Goal: Task Accomplishment & Management: Manage account settings

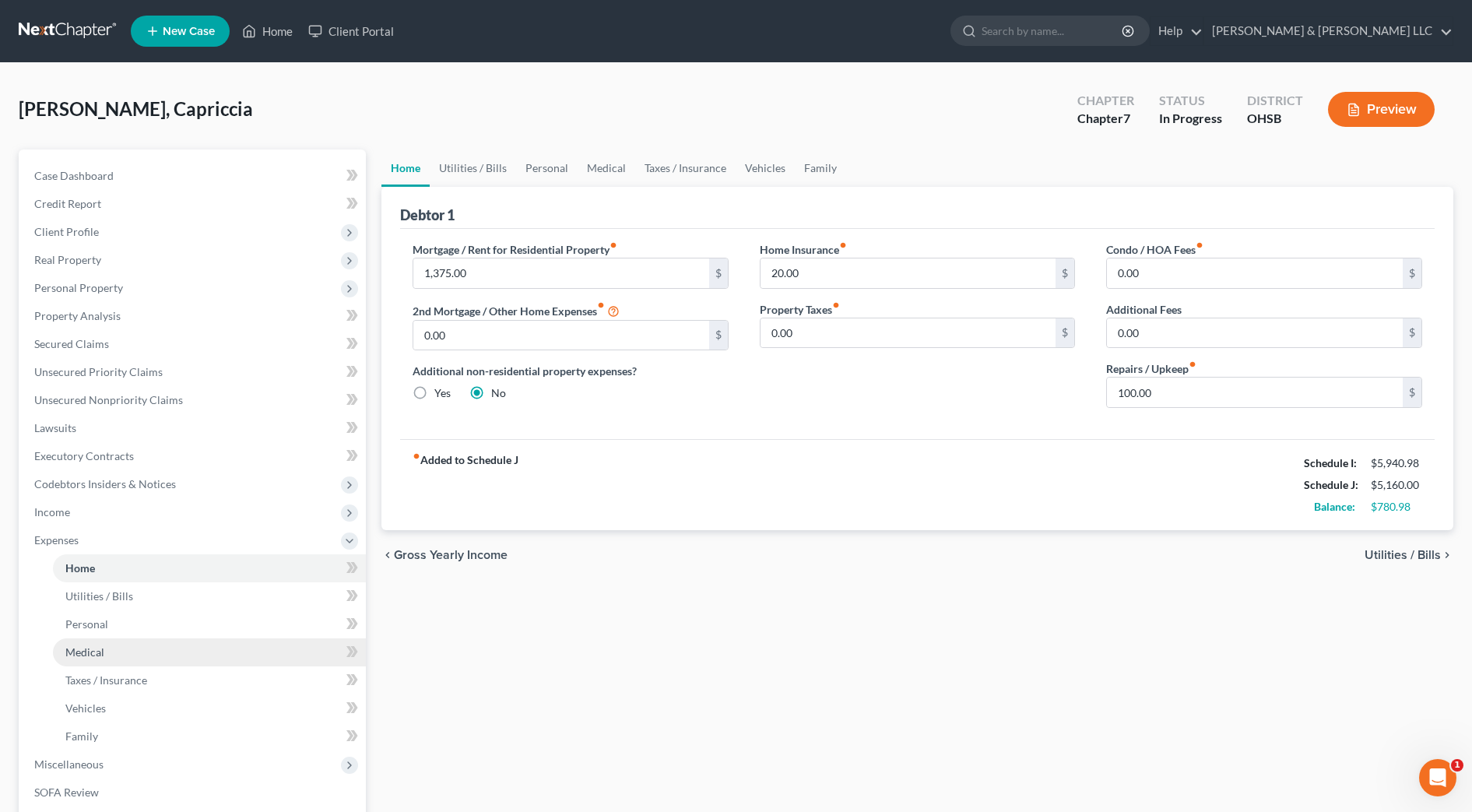
click at [103, 648] on link "Medical" at bounding box center [208, 652] width 313 height 28
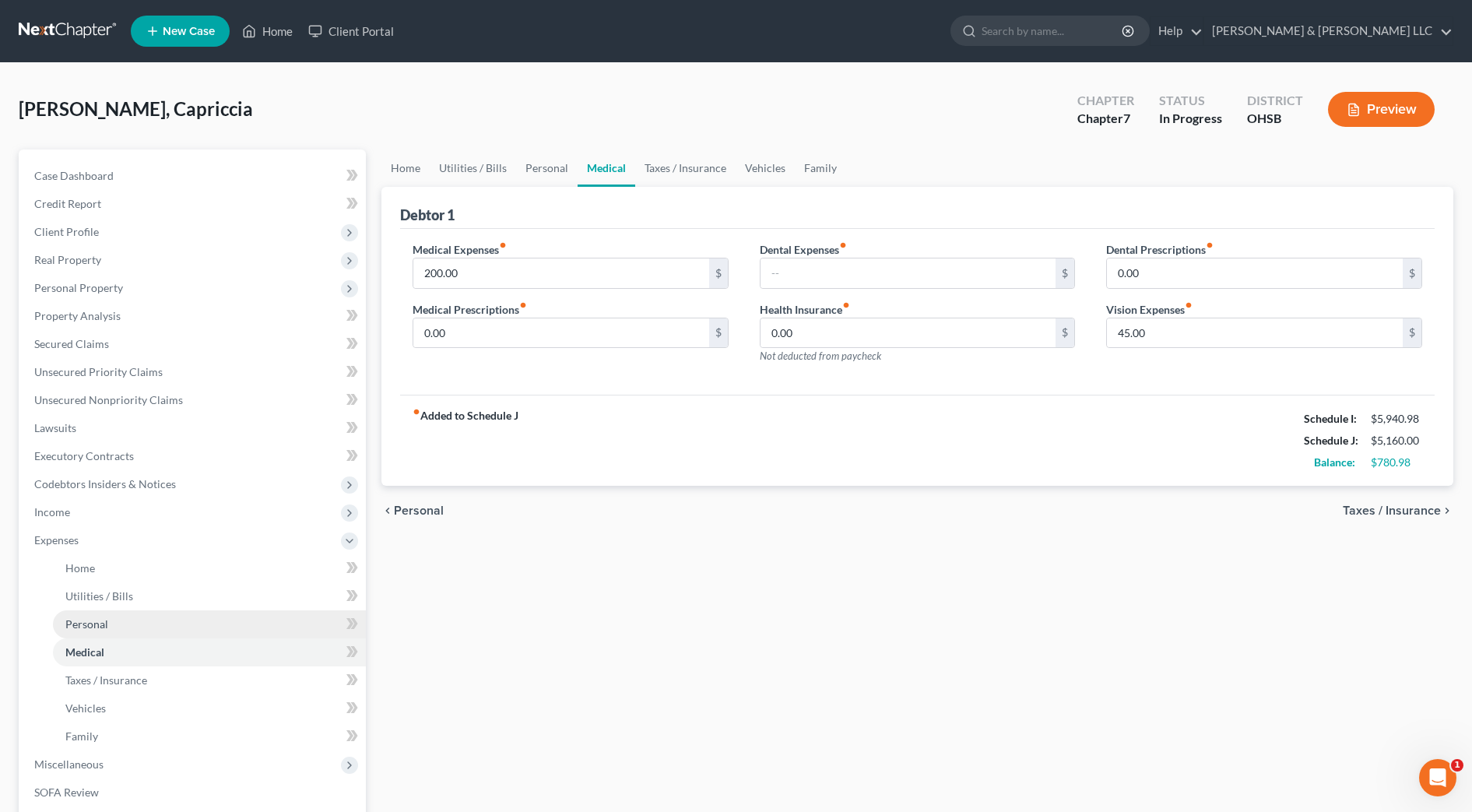
click at [101, 630] on link "Personal" at bounding box center [208, 624] width 313 height 28
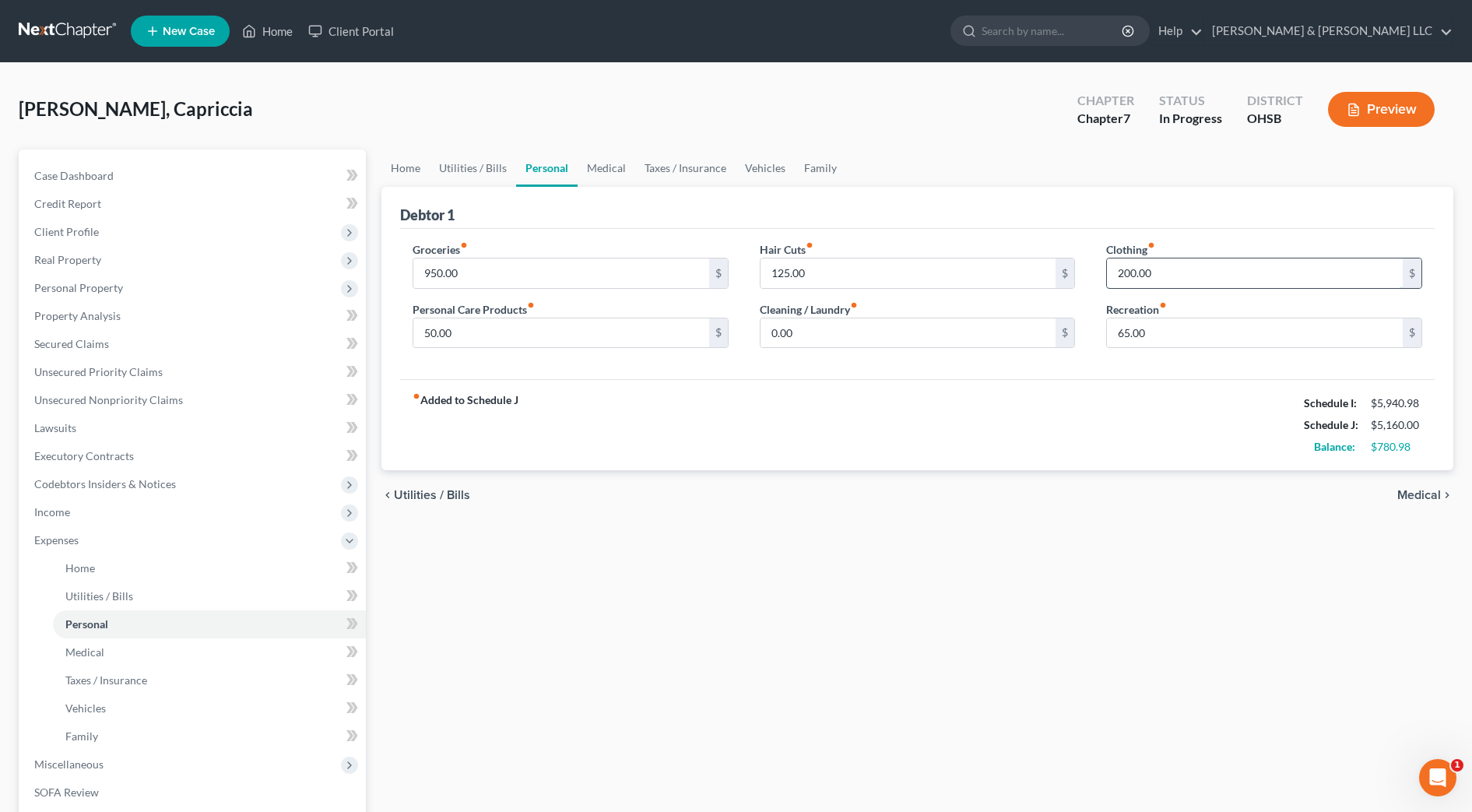
click at [1177, 268] on input "200.00" at bounding box center [1254, 273] width 295 height 29
click at [177, 390] on link "Unsecured Nonpriority Claims" at bounding box center [194, 400] width 345 height 28
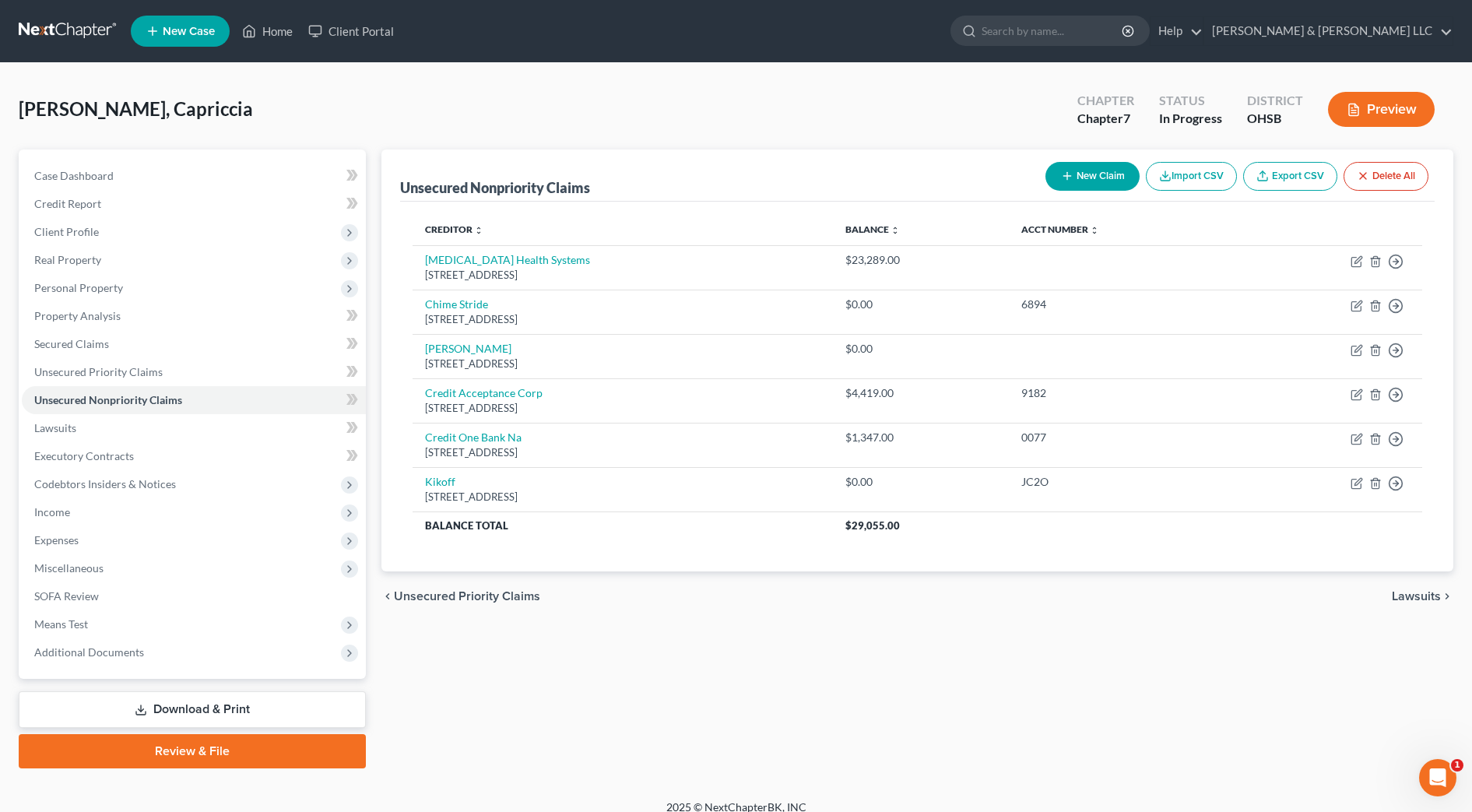
drag, startPoint x: 531, startPoint y: 722, endPoint x: 500, endPoint y: 660, distance: 69.3
click at [531, 722] on div "Unsecured Nonpriority Claims New Claim Import CSV Export CSV Delete All Credito…" at bounding box center [917, 459] width 1088 height 619
click at [117, 508] on span "Income" at bounding box center [194, 512] width 345 height 28
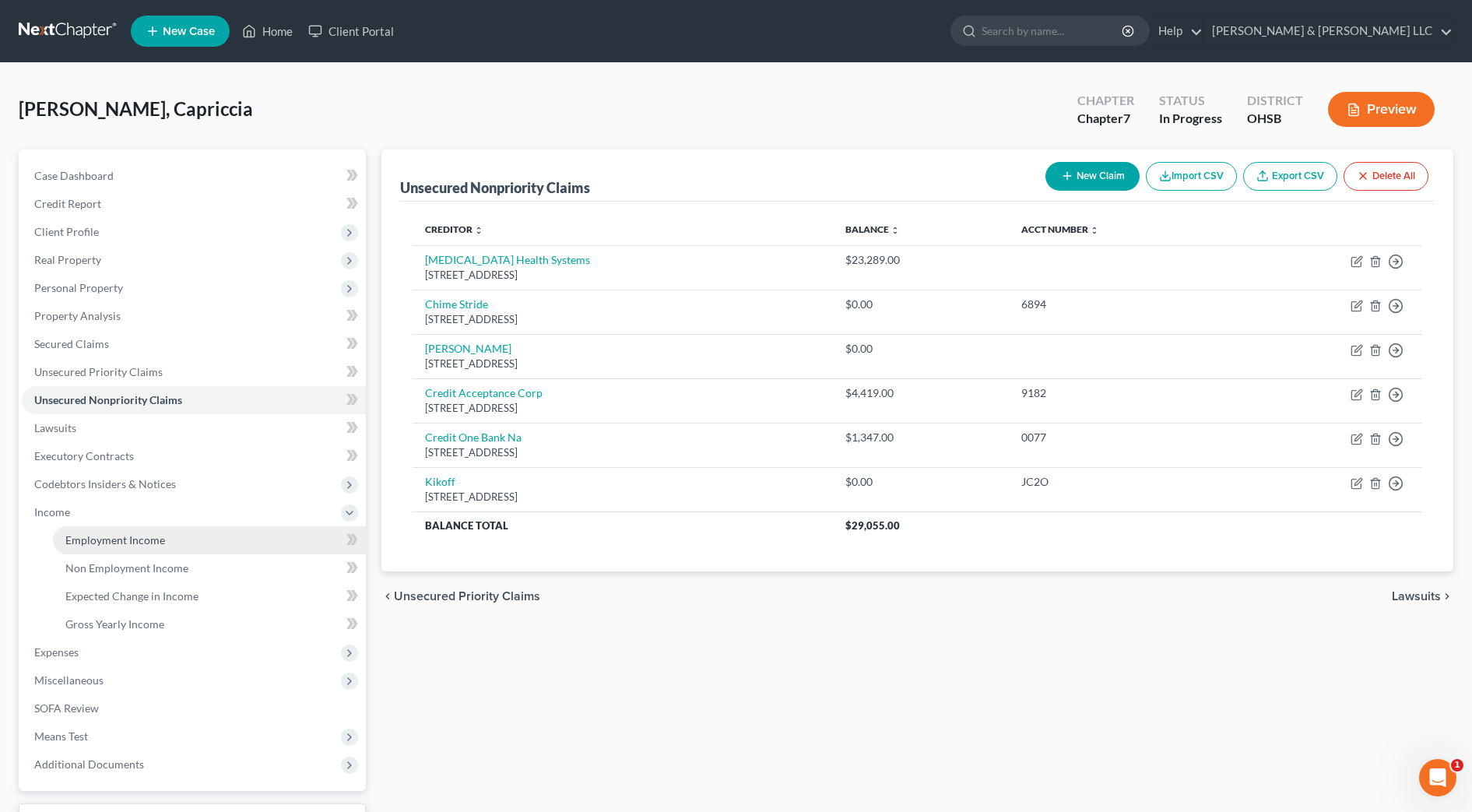
click at [127, 539] on span "Employment Income" at bounding box center [115, 539] width 100 height 13
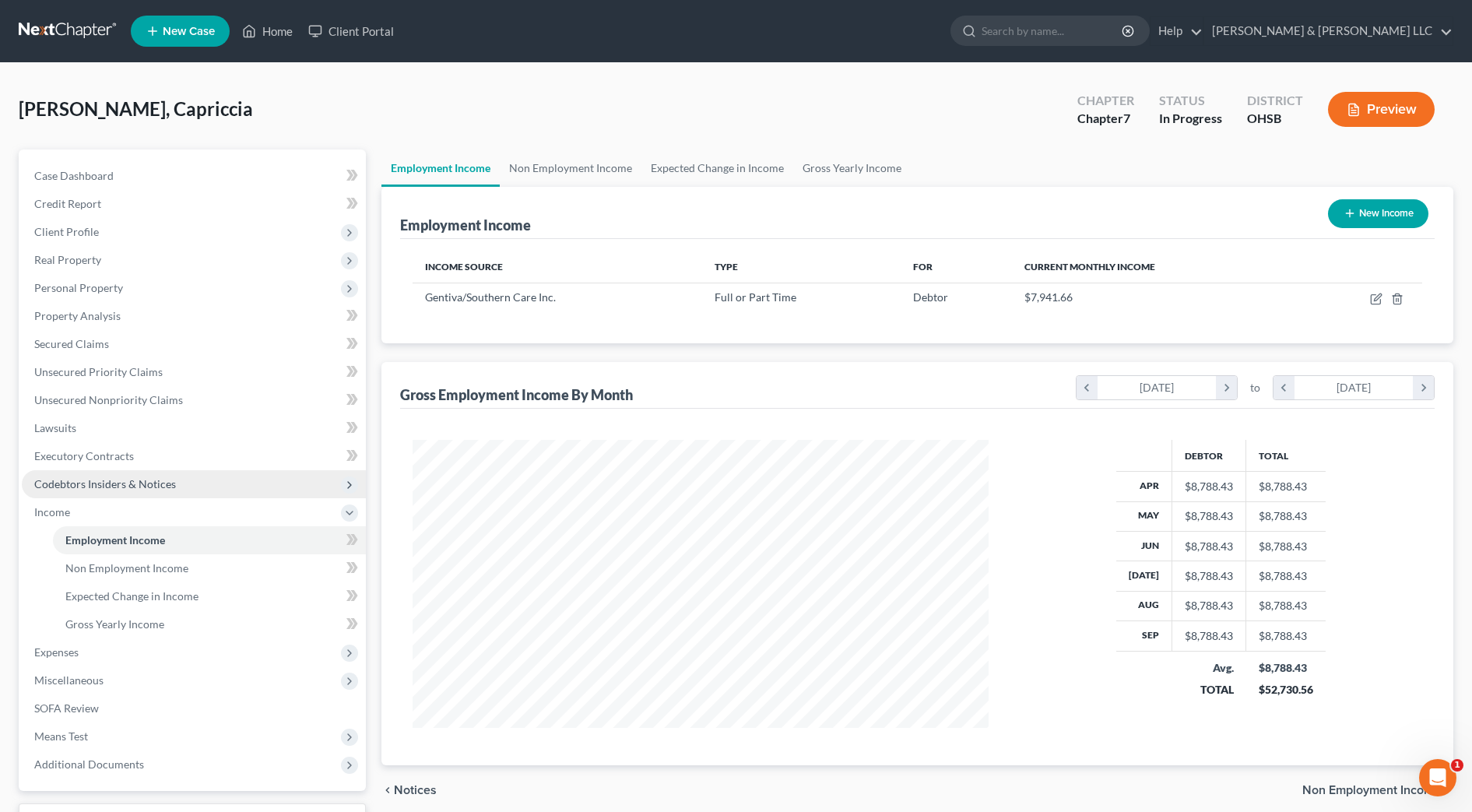
scroll to position [288, 607]
click at [1072, 34] on input "search" at bounding box center [1053, 30] width 142 height 28
type input "[PERSON_NAME]"
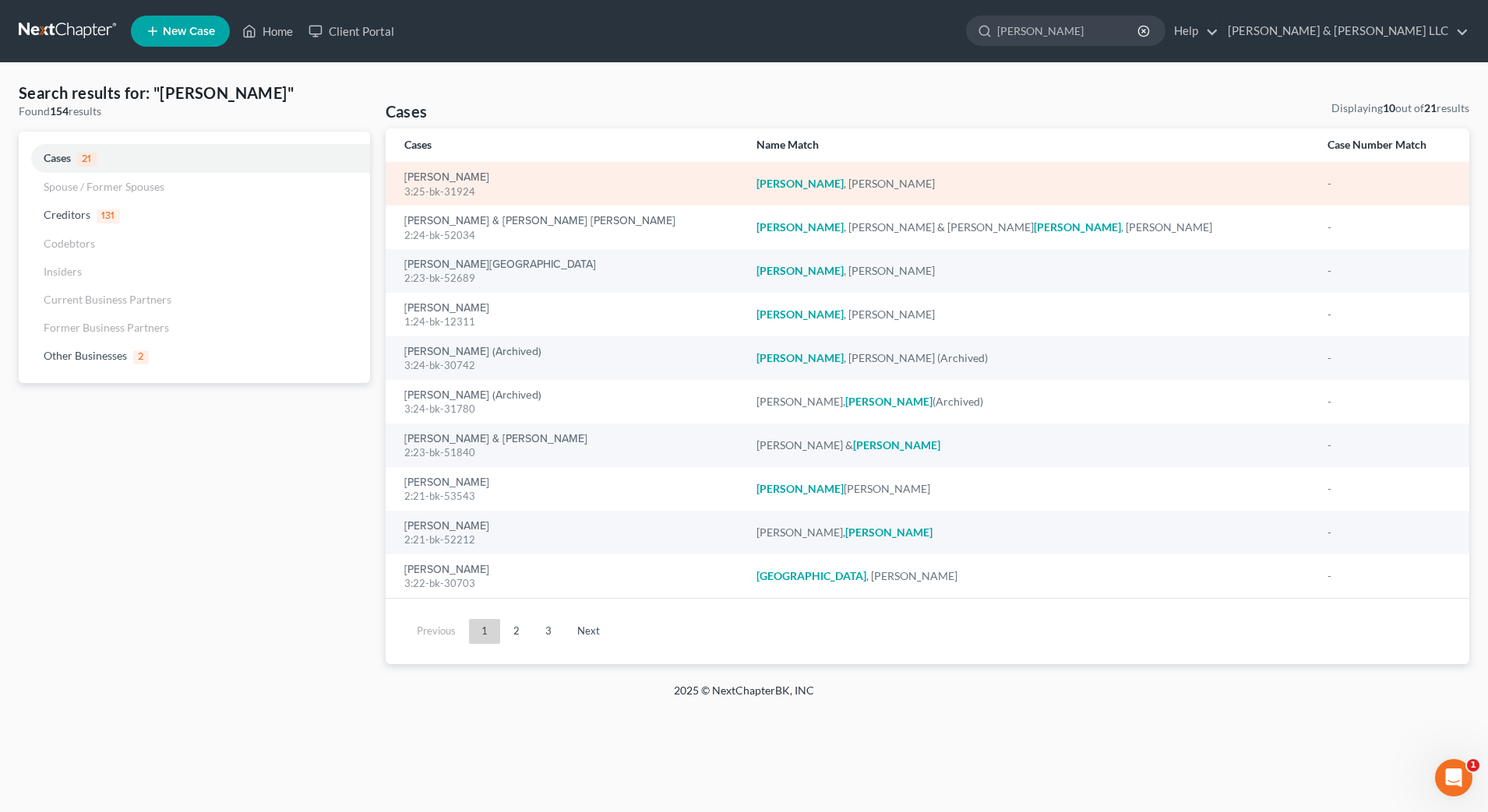
click at [450, 185] on div "3:25-bk-31924" at bounding box center [568, 191] width 328 height 15
click at [458, 177] on link "[PERSON_NAME]" at bounding box center [446, 177] width 85 height 11
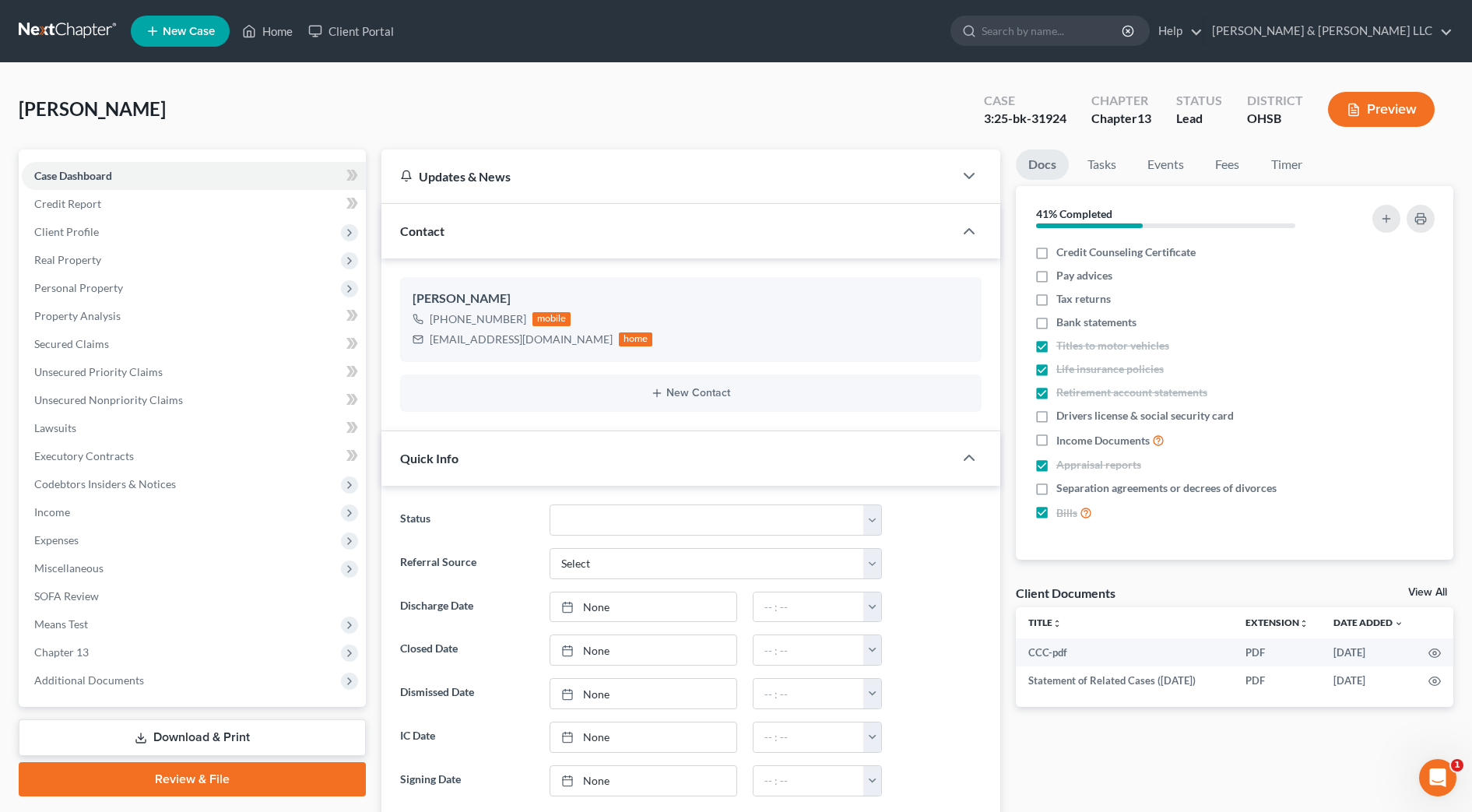
scroll to position [307, 0]
click at [160, 388] on link "Unsecured Nonpriority Claims" at bounding box center [194, 400] width 345 height 28
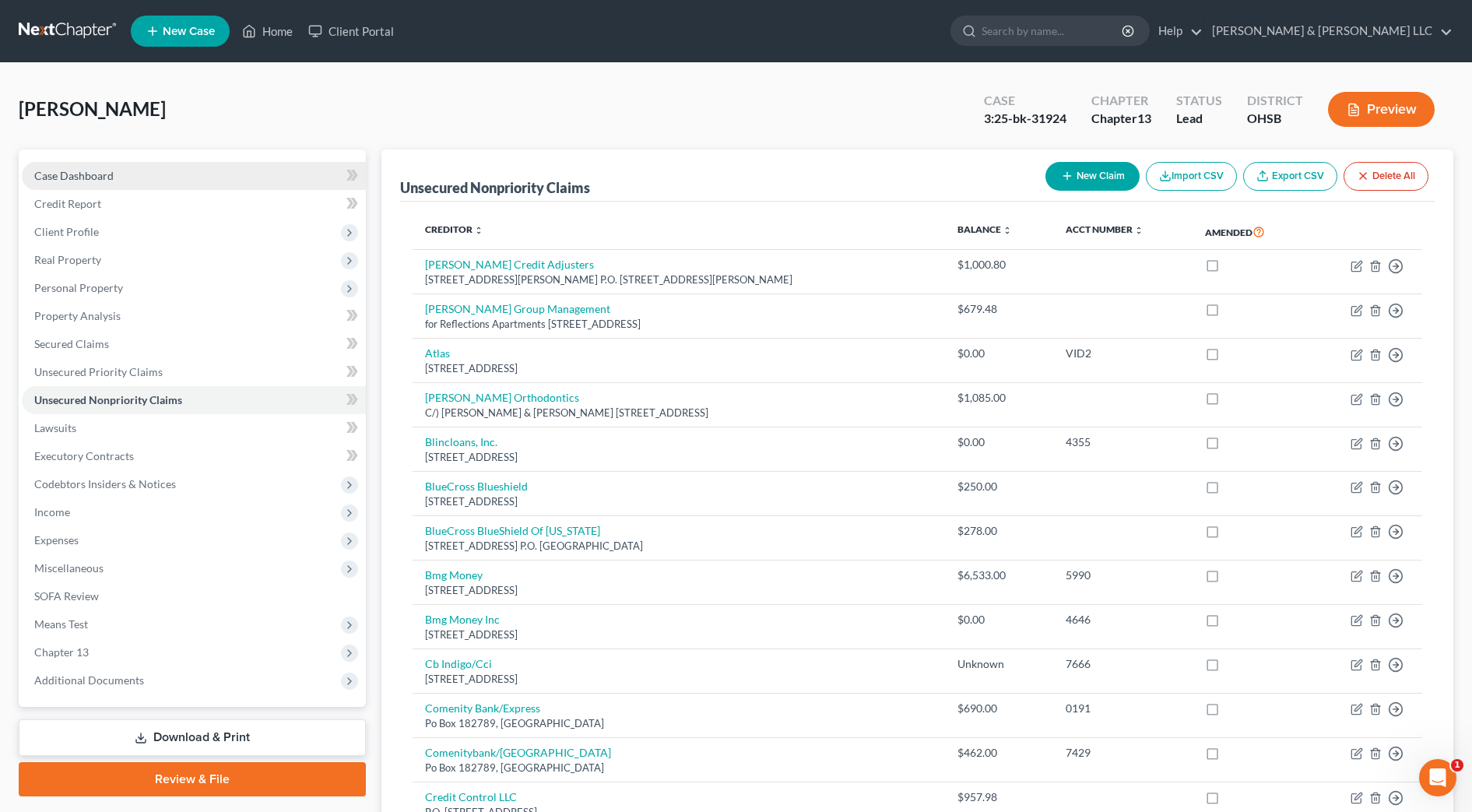
click at [68, 170] on span "Case Dashboard" at bounding box center [74, 175] width 79 height 13
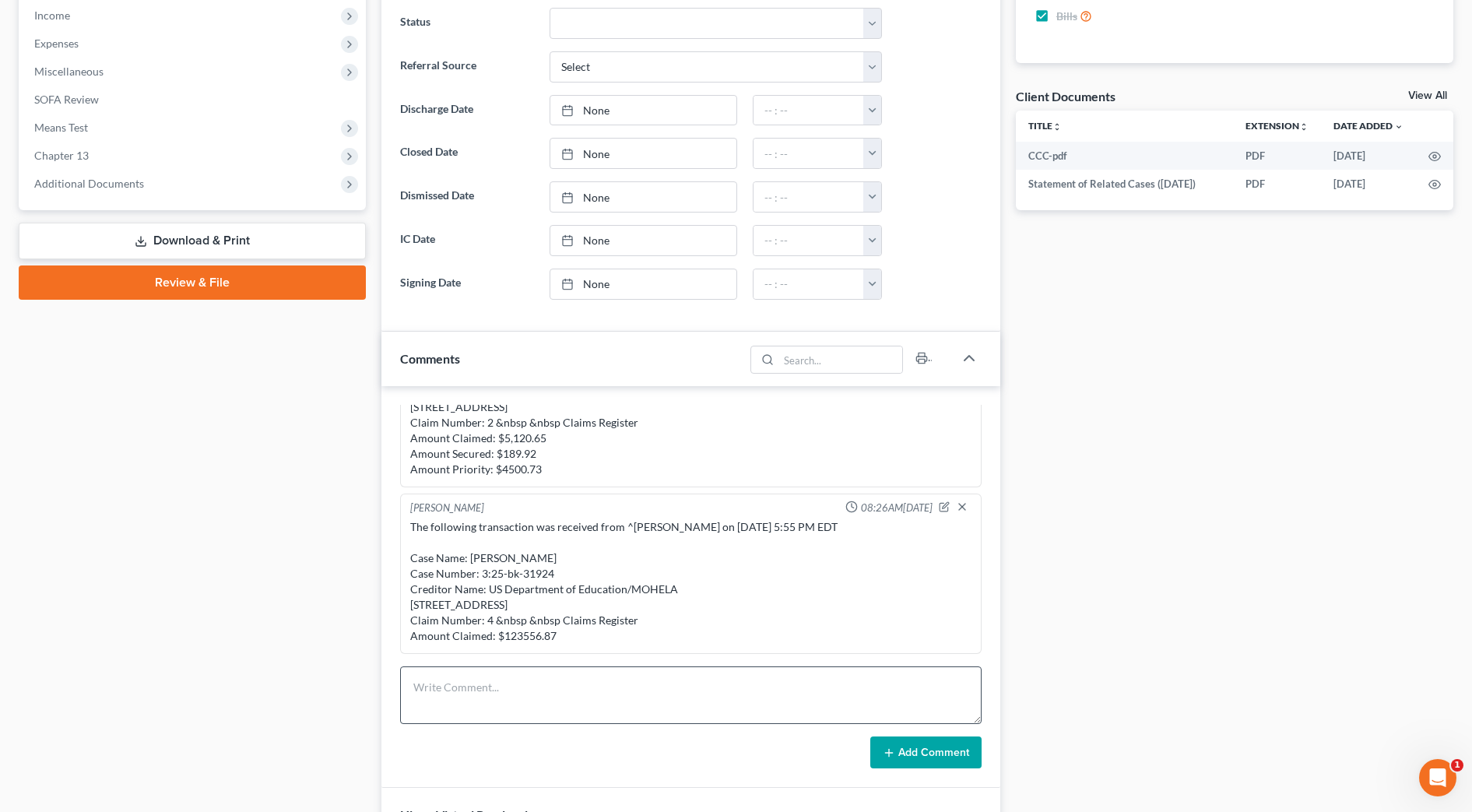
scroll to position [681, 0]
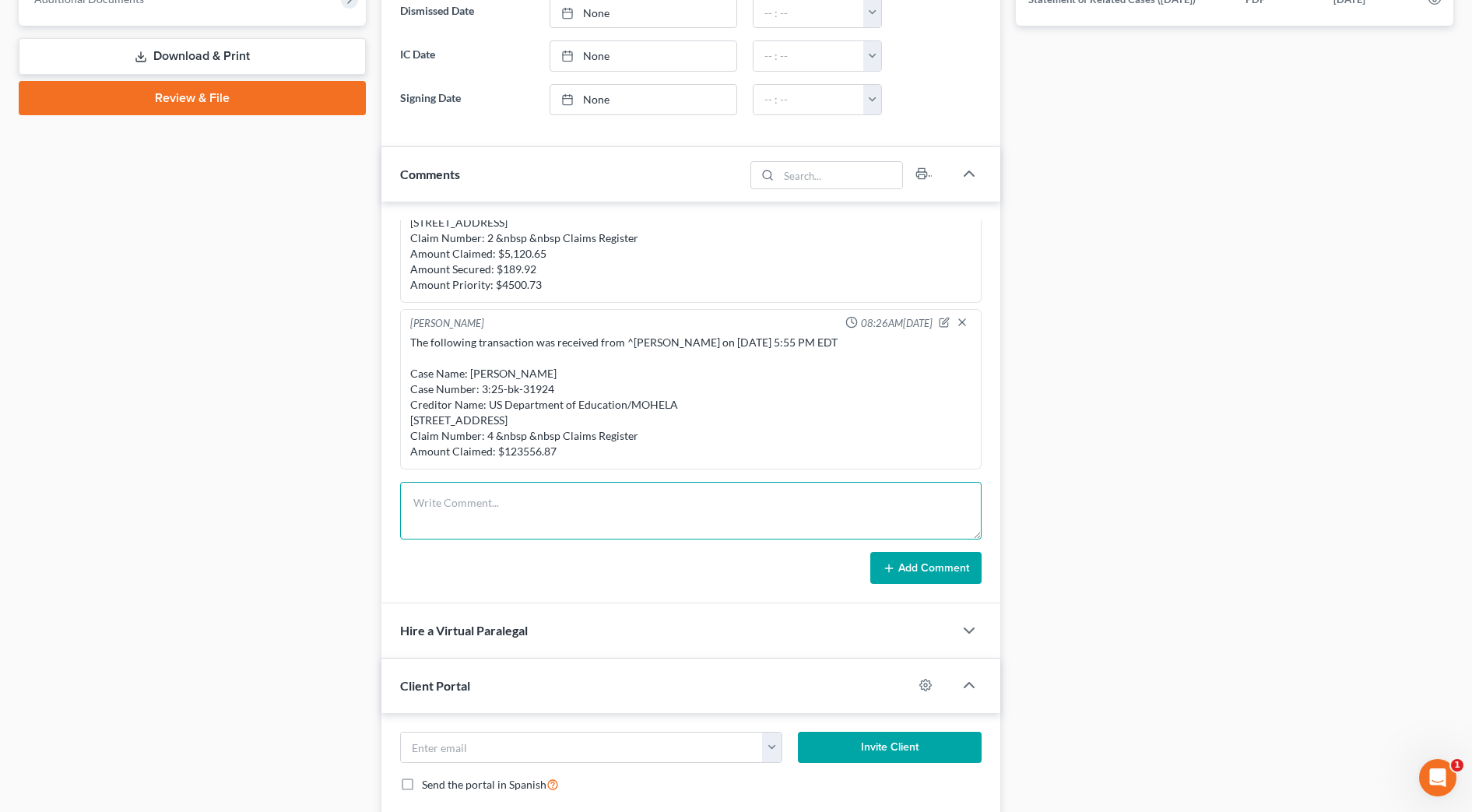
click at [472, 497] on textarea at bounding box center [691, 511] width 581 height 58
paste textarea "The following transaction was received from Electronic Docketing on [DATE] Case…"
type textarea "The following transaction was received from Electronic Docketing on [DATE] Case…"
click at [943, 572] on button "Add Comment" at bounding box center [926, 568] width 111 height 33
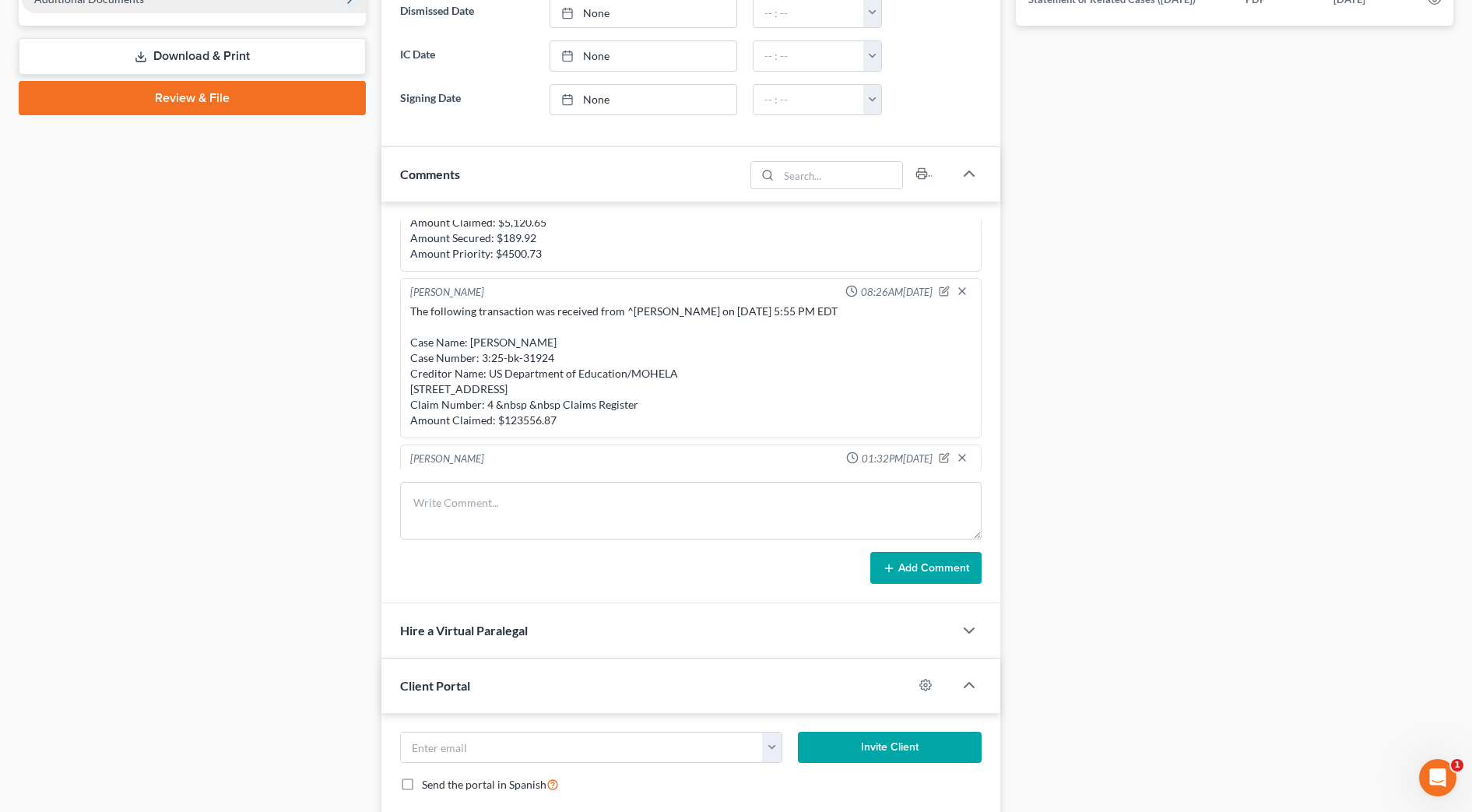
scroll to position [458, 0]
